Goal: Information Seeking & Learning: Learn about a topic

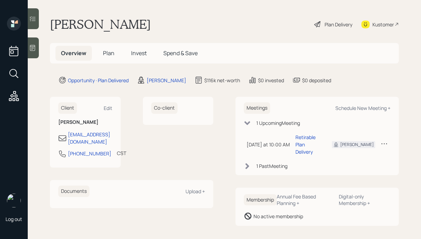
click at [39, 53] on main "Philip Roberts Plan Delivery Kustomer Overview Plan Invest Spend & Save Opportu…" at bounding box center [224, 119] width 393 height 239
click at [36, 50] on div at bounding box center [33, 47] width 11 height 21
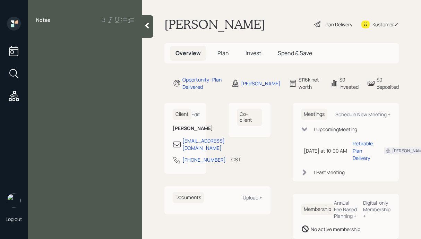
click at [146, 28] on icon at bounding box center [147, 25] width 7 height 7
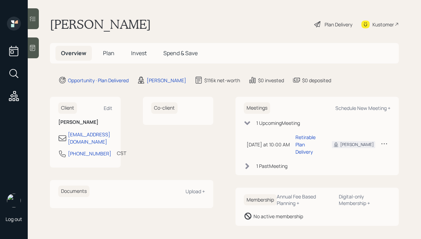
click at [31, 50] on icon at bounding box center [32, 47] width 7 height 7
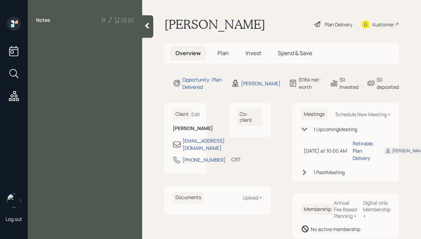
click at [144, 32] on div at bounding box center [147, 26] width 11 height 23
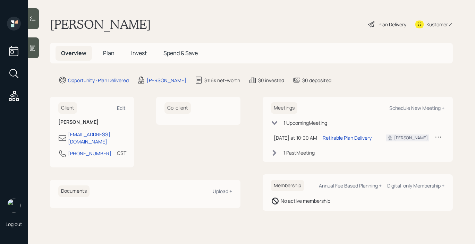
click at [399, 23] on div "Plan Delivery" at bounding box center [392, 24] width 28 height 7
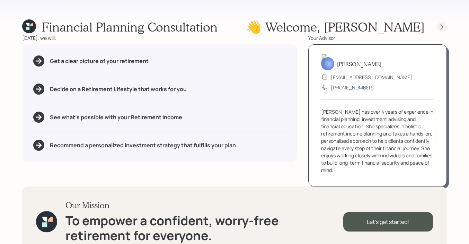
click at [444, 30] on icon at bounding box center [442, 27] width 7 height 7
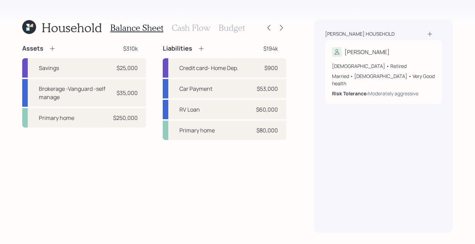
click at [202, 27] on h3 "Cash Flow" at bounding box center [191, 28] width 38 height 10
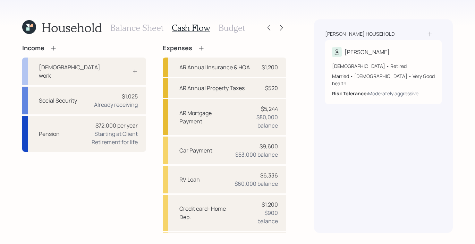
click at [240, 29] on h3 "Budget" at bounding box center [231, 28] width 26 height 10
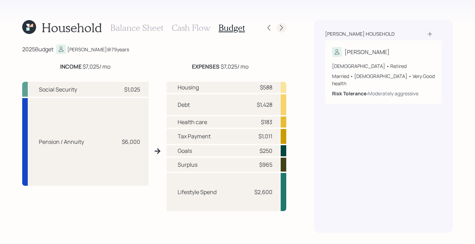
click at [284, 32] on div at bounding box center [275, 28] width 22 height 10
click at [282, 29] on icon at bounding box center [281, 27] width 7 height 7
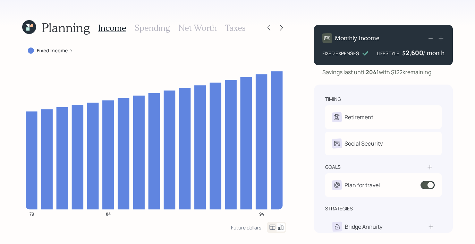
click at [282, 29] on icon at bounding box center [281, 27] width 7 height 7
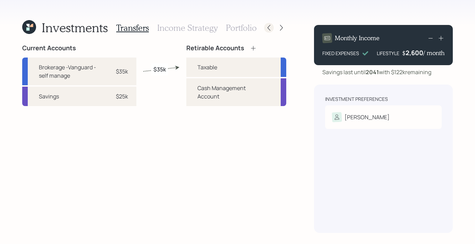
click at [269, 27] on icon at bounding box center [268, 27] width 7 height 7
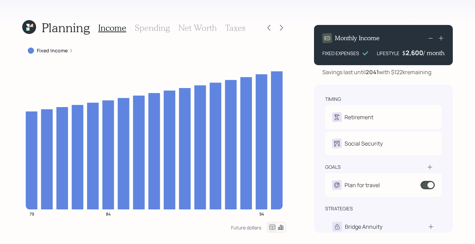
click at [148, 25] on h3 "Spending" at bounding box center [152, 28] width 35 height 10
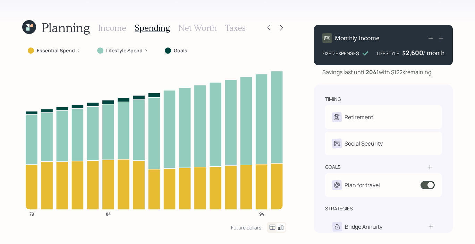
click at [187, 29] on h3 "Net Worth" at bounding box center [197, 28] width 38 height 10
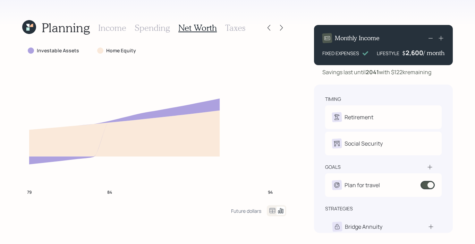
click at [230, 31] on h3 "Taxes" at bounding box center [235, 28] width 20 height 10
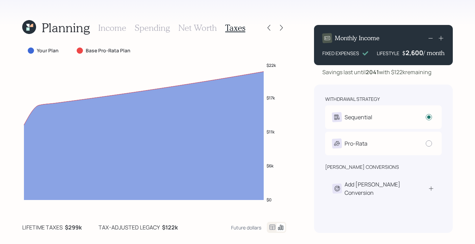
click at [276, 31] on div at bounding box center [275, 28] width 22 height 10
click at [281, 30] on icon at bounding box center [281, 27] width 7 height 7
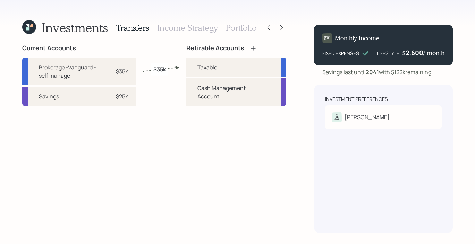
click at [180, 23] on h3 "Income Strategy" at bounding box center [187, 28] width 60 height 10
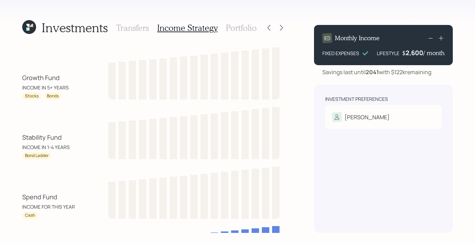
click at [239, 32] on h3 "Portfolio" at bounding box center [241, 28] width 31 height 10
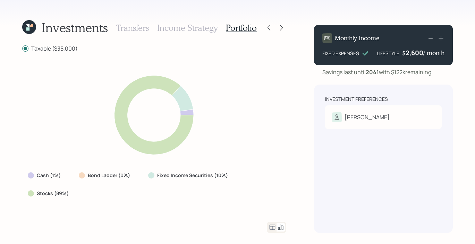
click at [205, 27] on h3 "Income Strategy" at bounding box center [187, 28] width 60 height 10
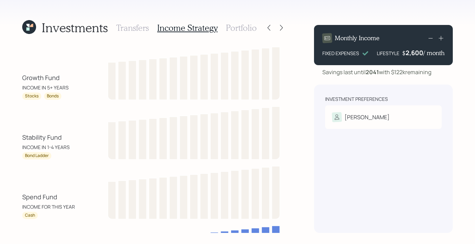
click at [141, 30] on h3 "Transfers" at bounding box center [132, 28] width 33 height 10
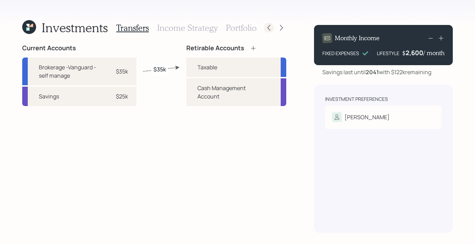
click at [273, 28] on div at bounding box center [269, 28] width 10 height 10
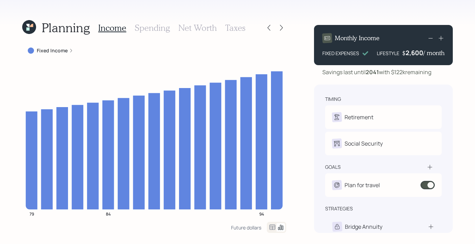
click at [274, 28] on div at bounding box center [275, 28] width 22 height 10
click at [270, 28] on icon at bounding box center [268, 27] width 7 height 7
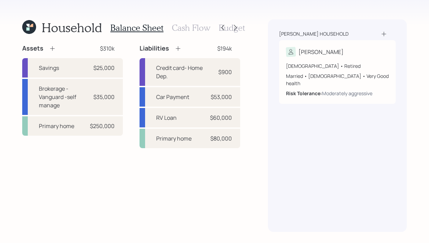
click at [29, 24] on icon at bounding box center [27, 25] width 3 height 3
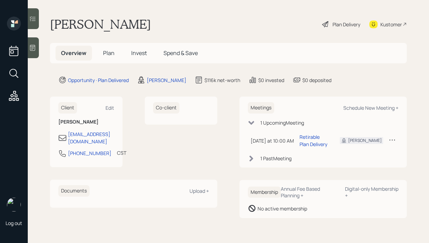
click at [132, 52] on span "Invest" at bounding box center [139, 53] width 16 height 8
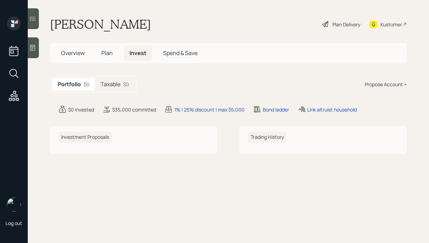
click at [335, 23] on div "Plan Delivery" at bounding box center [346, 24] width 28 height 7
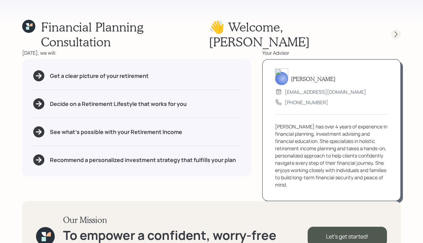
click at [392, 29] on div at bounding box center [396, 34] width 10 height 10
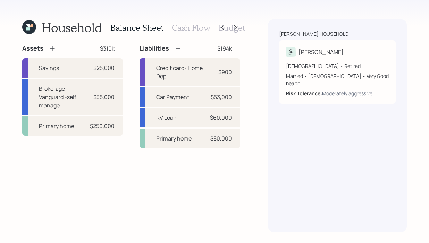
click at [196, 25] on h3 "Cash Flow" at bounding box center [191, 28] width 38 height 10
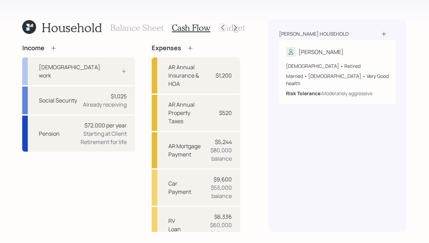
click at [227, 28] on div at bounding box center [223, 28] width 10 height 10
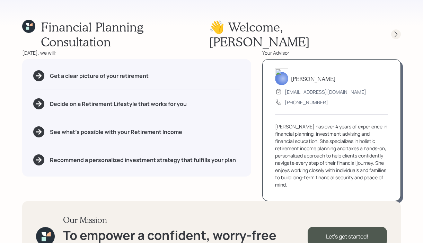
click at [397, 32] on icon at bounding box center [396, 35] width 3 height 6
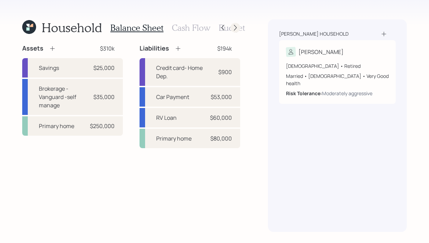
click at [236, 26] on icon at bounding box center [235, 27] width 7 height 7
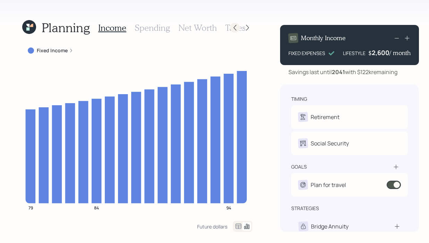
click at [233, 29] on icon at bounding box center [234, 28] width 3 height 6
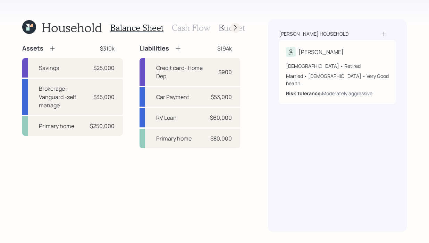
click at [236, 26] on icon at bounding box center [235, 27] width 7 height 7
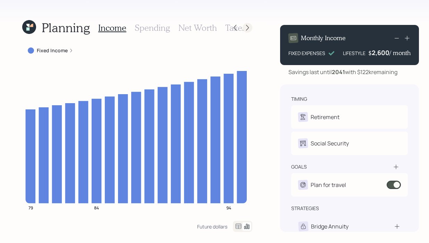
click at [244, 28] on icon at bounding box center [247, 27] width 7 height 7
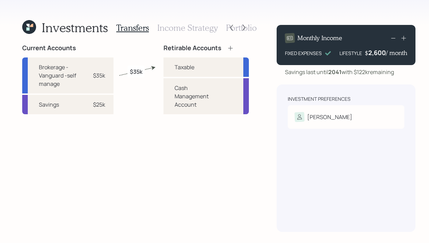
click at [184, 34] on div "Transfers Income Strategy Portfolio" at bounding box center [186, 27] width 140 height 17
click at [252, 30] on h3 "Portfolio" at bounding box center [241, 28] width 31 height 10
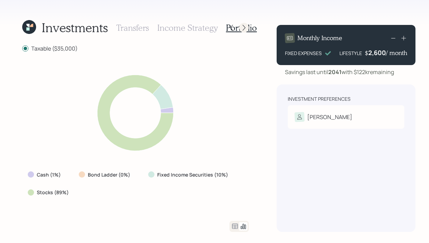
click at [246, 28] on icon at bounding box center [243, 27] width 7 height 7
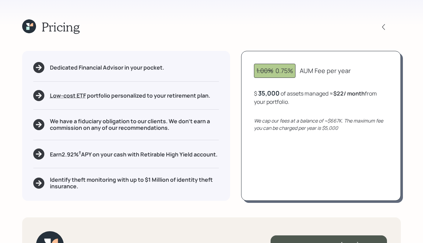
click at [30, 26] on icon at bounding box center [31, 24] width 3 height 3
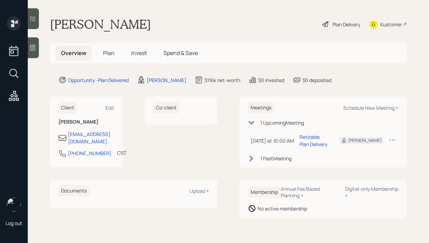
click at [136, 55] on span "Invest" at bounding box center [139, 53] width 16 height 8
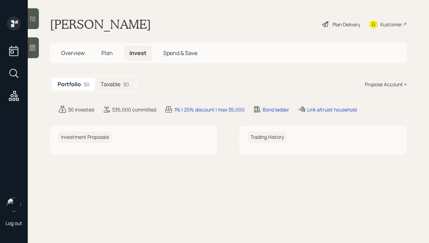
click at [242, 29] on div "Philip Roberts Plan Delivery Kustomer" at bounding box center [228, 24] width 356 height 15
click at [110, 82] on h5 "Taxable" at bounding box center [111, 84] width 20 height 7
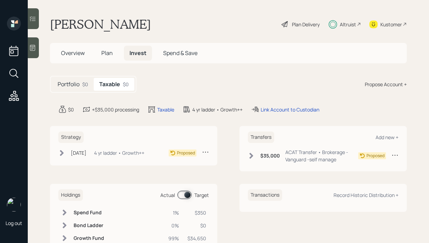
scroll to position [27, 0]
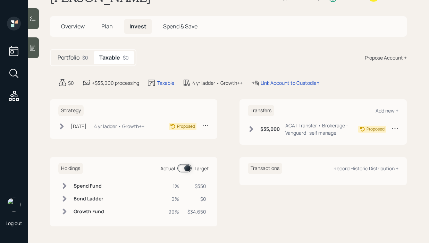
click at [249, 130] on icon at bounding box center [251, 130] width 4 height 6
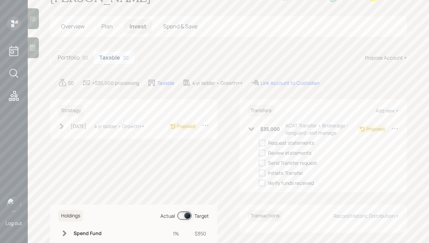
click at [248, 130] on icon at bounding box center [251, 130] width 6 height 4
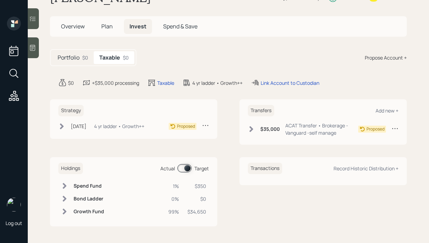
click at [62, 126] on icon at bounding box center [62, 126] width 4 height 6
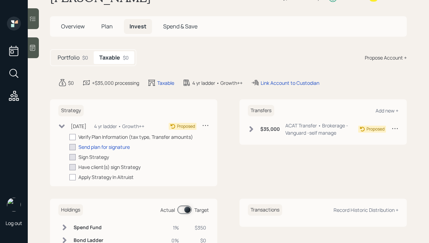
click at [62, 126] on icon at bounding box center [62, 126] width 6 height 4
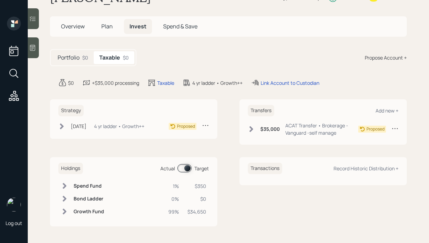
click at [259, 44] on main "[PERSON_NAME] Plan Delivery Altruist Kustomer Overview Plan Invest Spend & Save…" at bounding box center [228, 121] width 401 height 243
click at [79, 31] on h5 "Overview" at bounding box center [72, 26] width 35 height 15
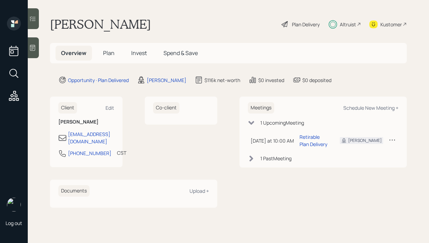
click at [135, 56] on span "Invest" at bounding box center [139, 53] width 16 height 8
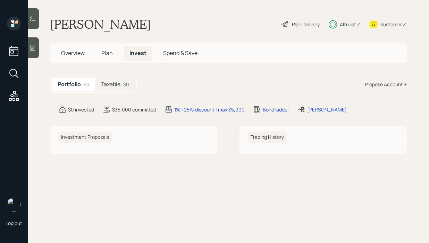
click at [100, 50] on h5 "Plan" at bounding box center [107, 53] width 23 height 15
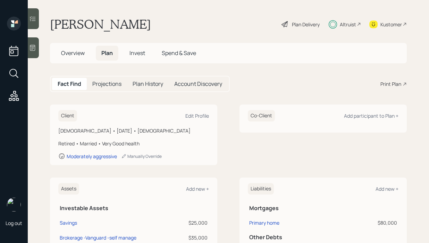
click at [123, 53] on div "Overview Plan Invest Spend & Save" at bounding box center [128, 53] width 146 height 15
click at [144, 52] on span "Invest" at bounding box center [137, 53] width 16 height 8
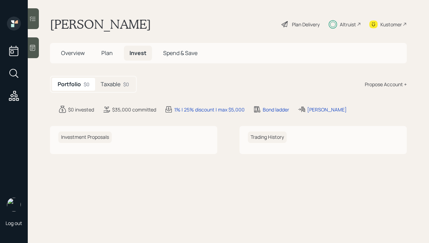
click at [28, 20] on div at bounding box center [33, 18] width 11 height 21
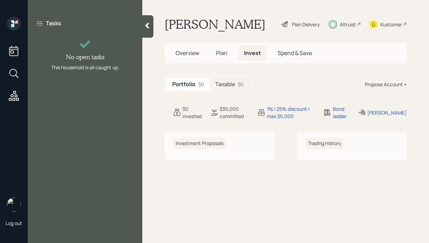
click at [140, 23] on div "Tasks No open tasks This household is all caught up." at bounding box center [85, 45] width 114 height 57
click at [150, 25] on icon at bounding box center [147, 25] width 7 height 7
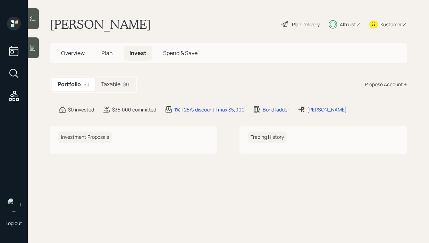
click at [84, 53] on span "Overview" at bounding box center [73, 53] width 24 height 8
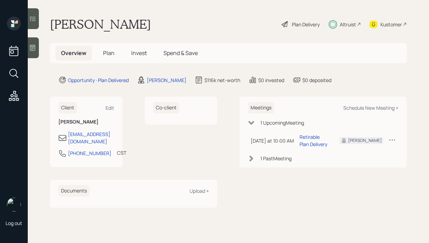
click at [251, 159] on icon at bounding box center [251, 159] width 4 height 6
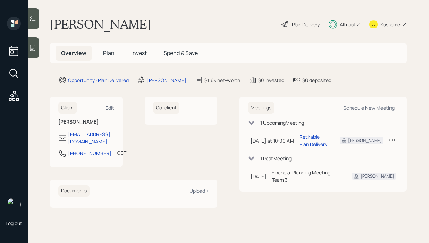
click at [251, 159] on icon at bounding box center [251, 159] width 6 height 4
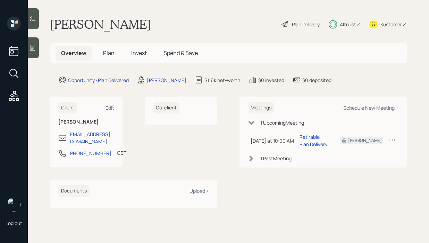
click at [249, 25] on div "[PERSON_NAME] Plan Delivery Altruist Kustomer" at bounding box center [228, 24] width 356 height 15
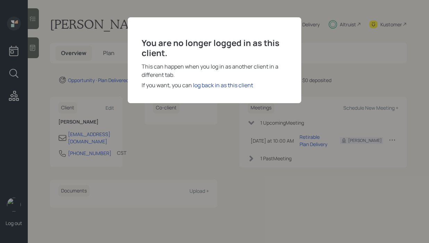
click at [215, 82] on div "log back in as this client" at bounding box center [223, 85] width 60 height 8
